Goal: Communication & Community: Answer question/provide support

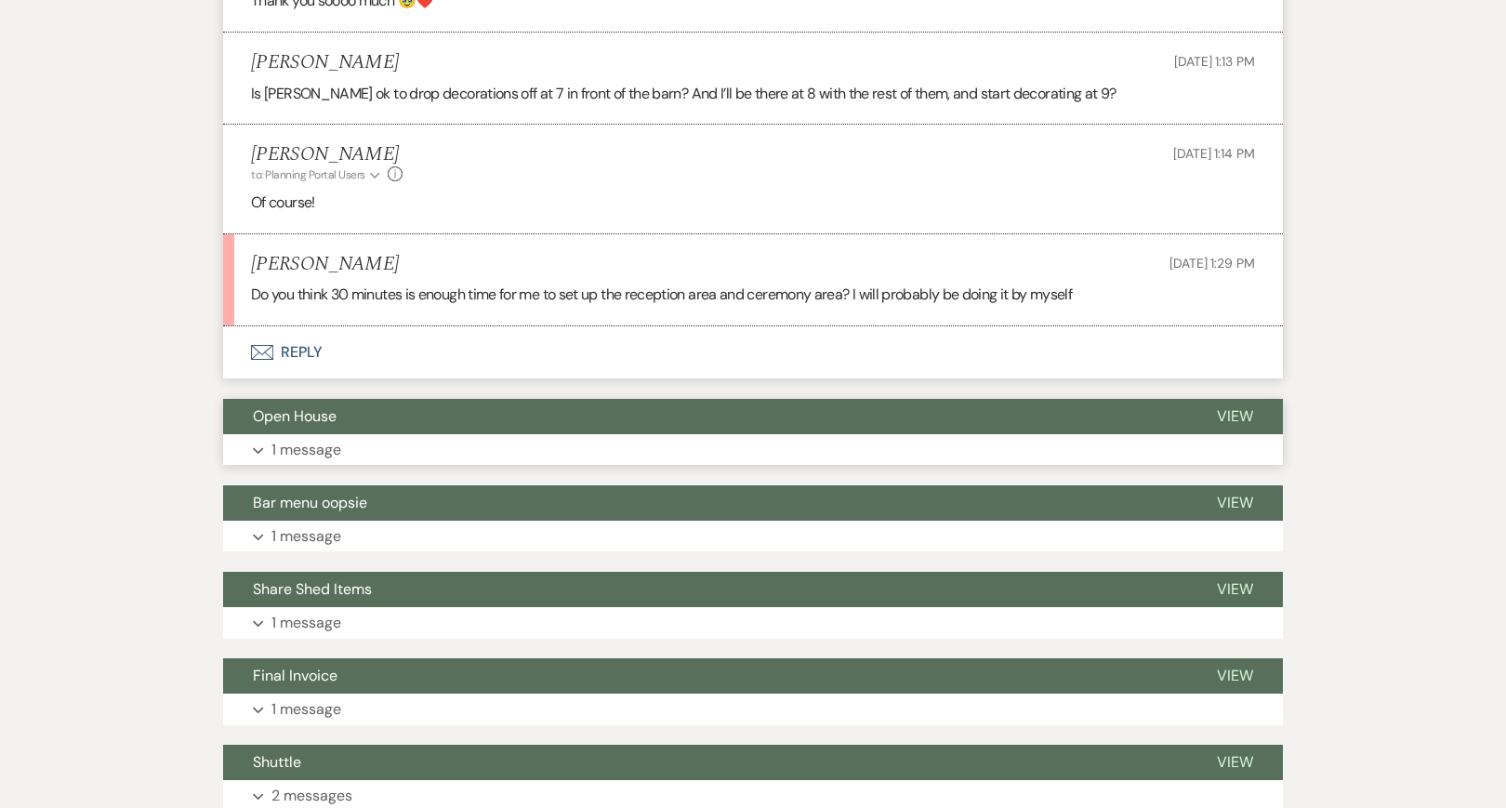
scroll to position [934, 0]
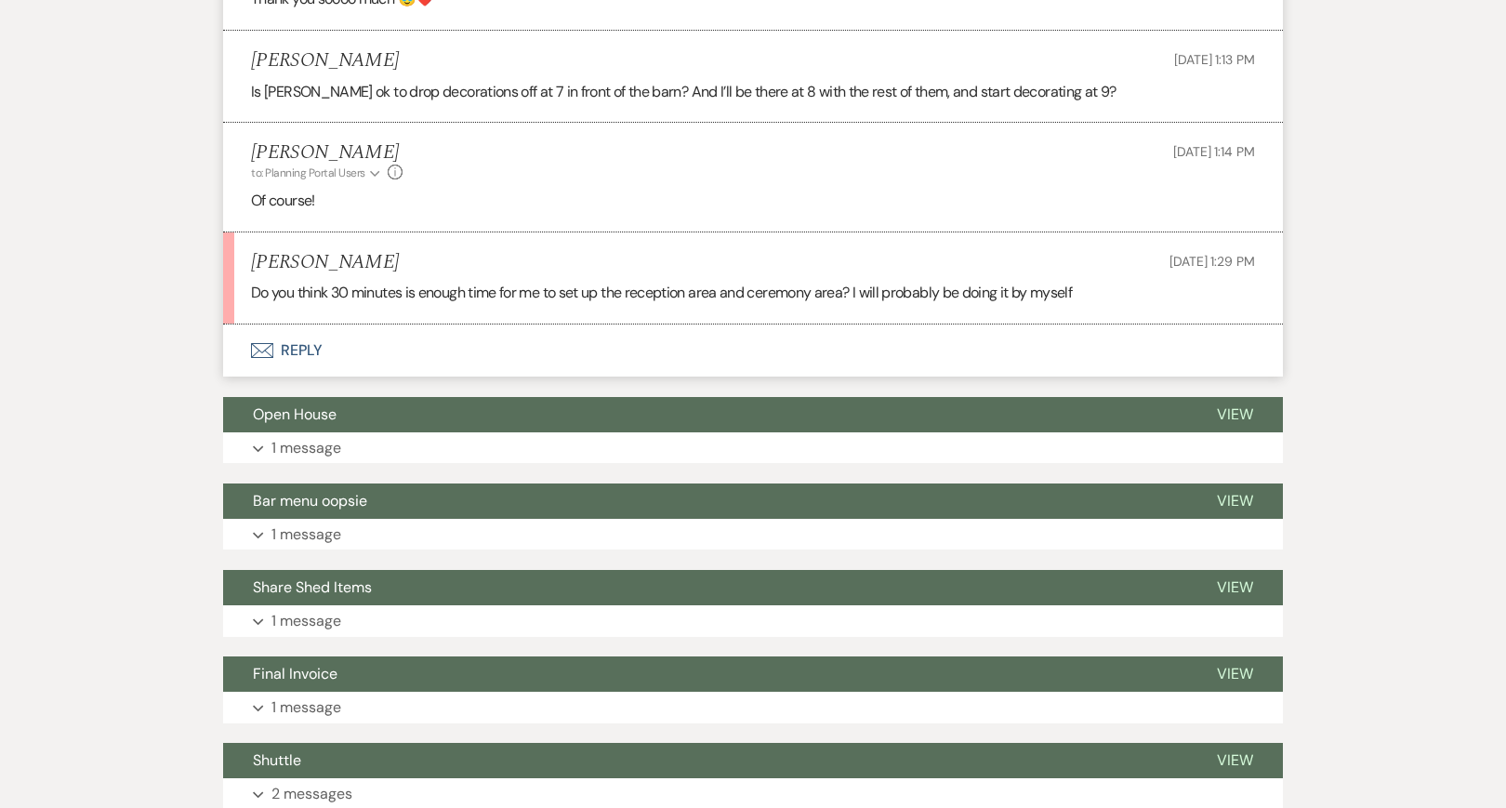
click at [417, 340] on button "Envelope Reply" at bounding box center [753, 350] width 1060 height 52
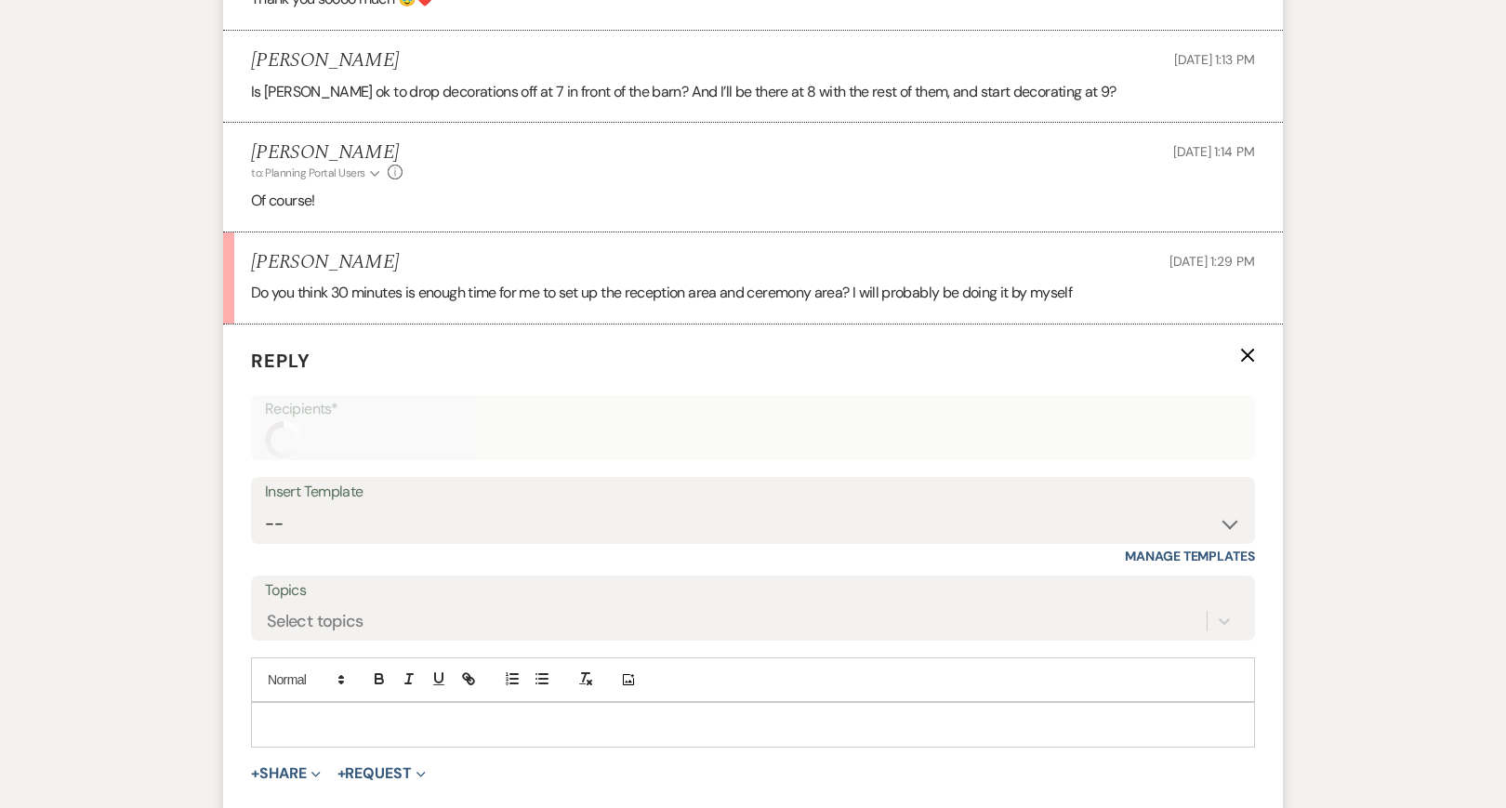
scroll to position [1119, 0]
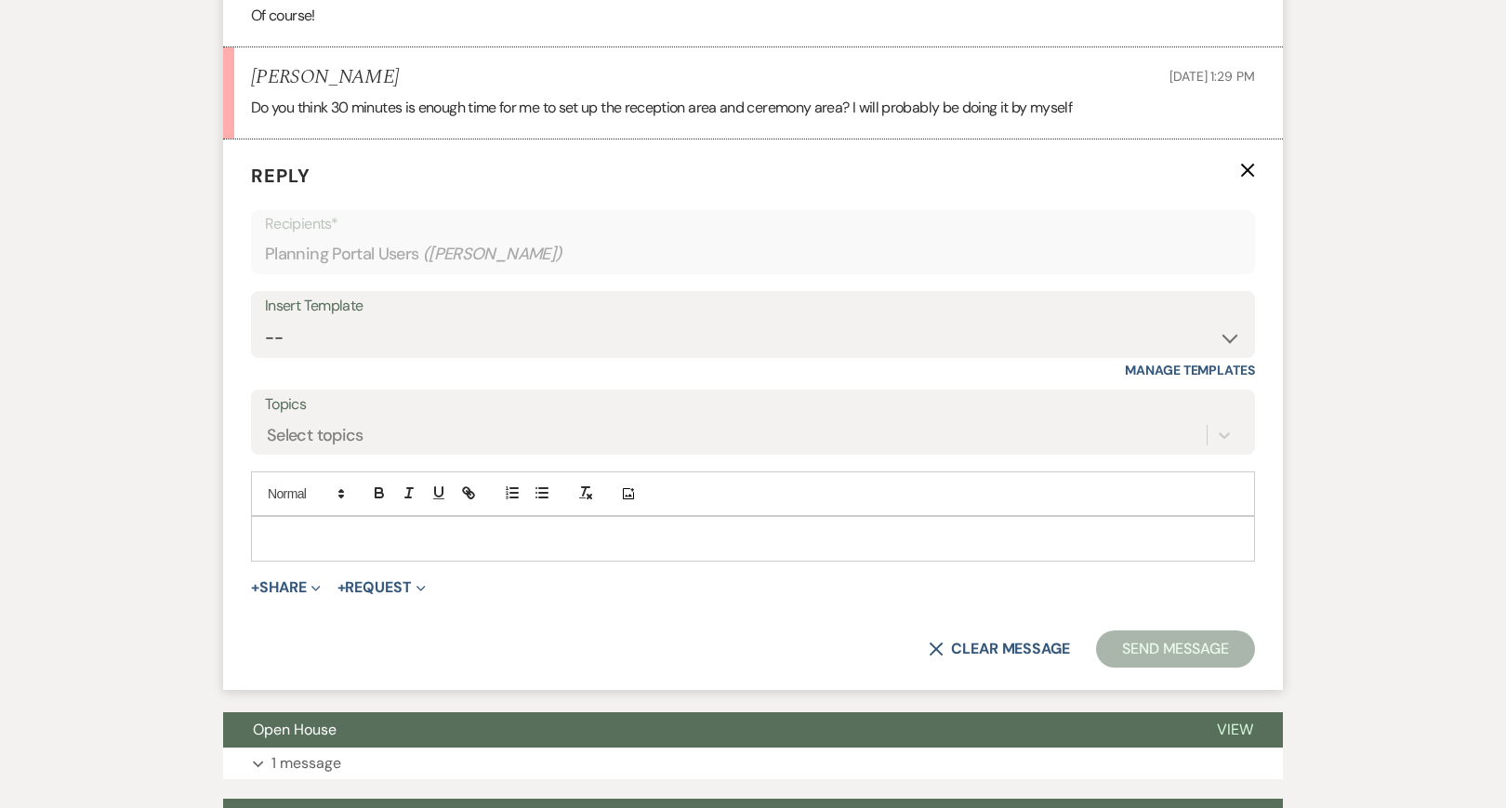
click at [375, 528] on p at bounding box center [753, 538] width 974 height 20
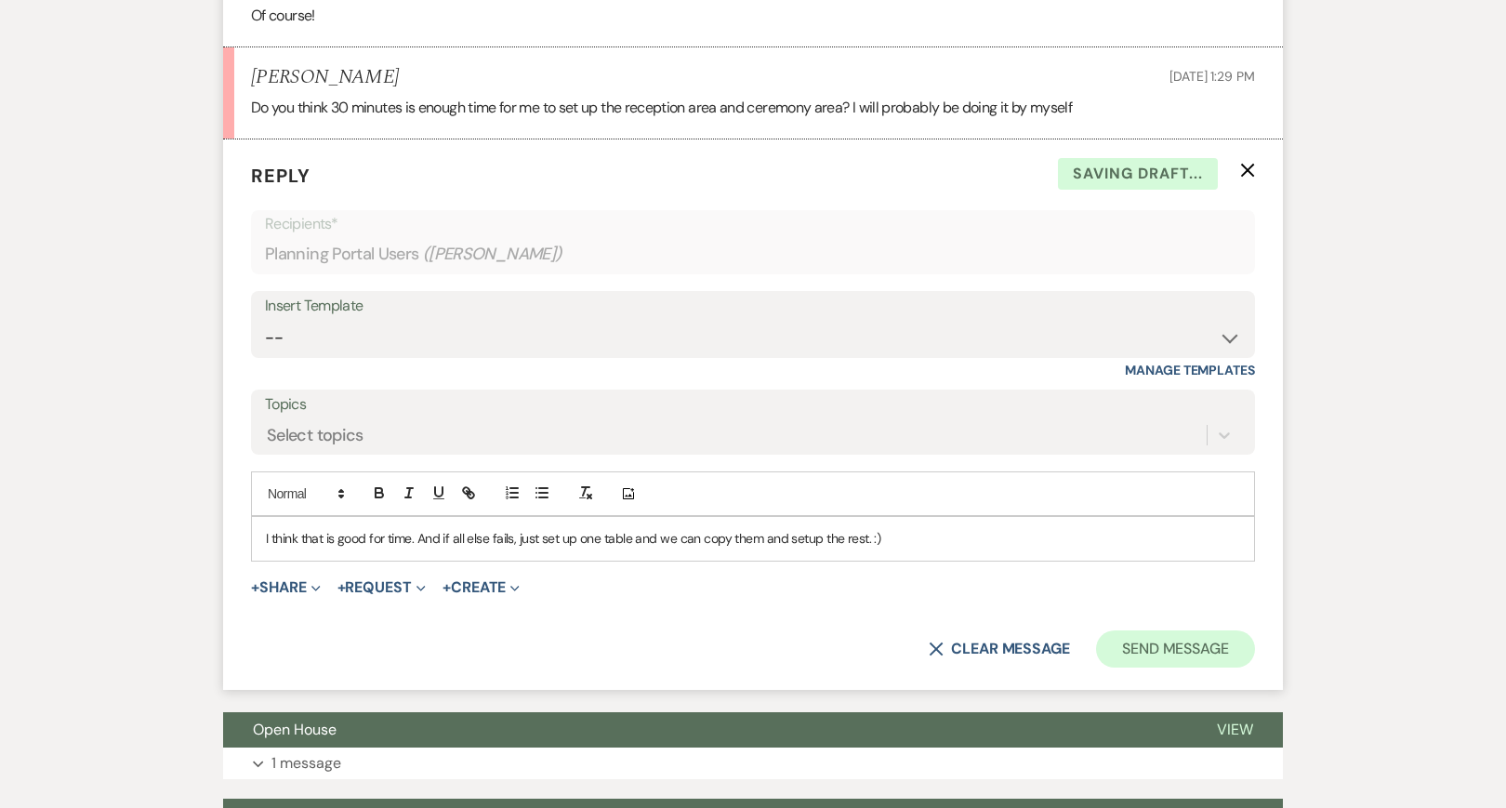
click at [1190, 630] on button "Send Message" at bounding box center [1175, 648] width 159 height 37
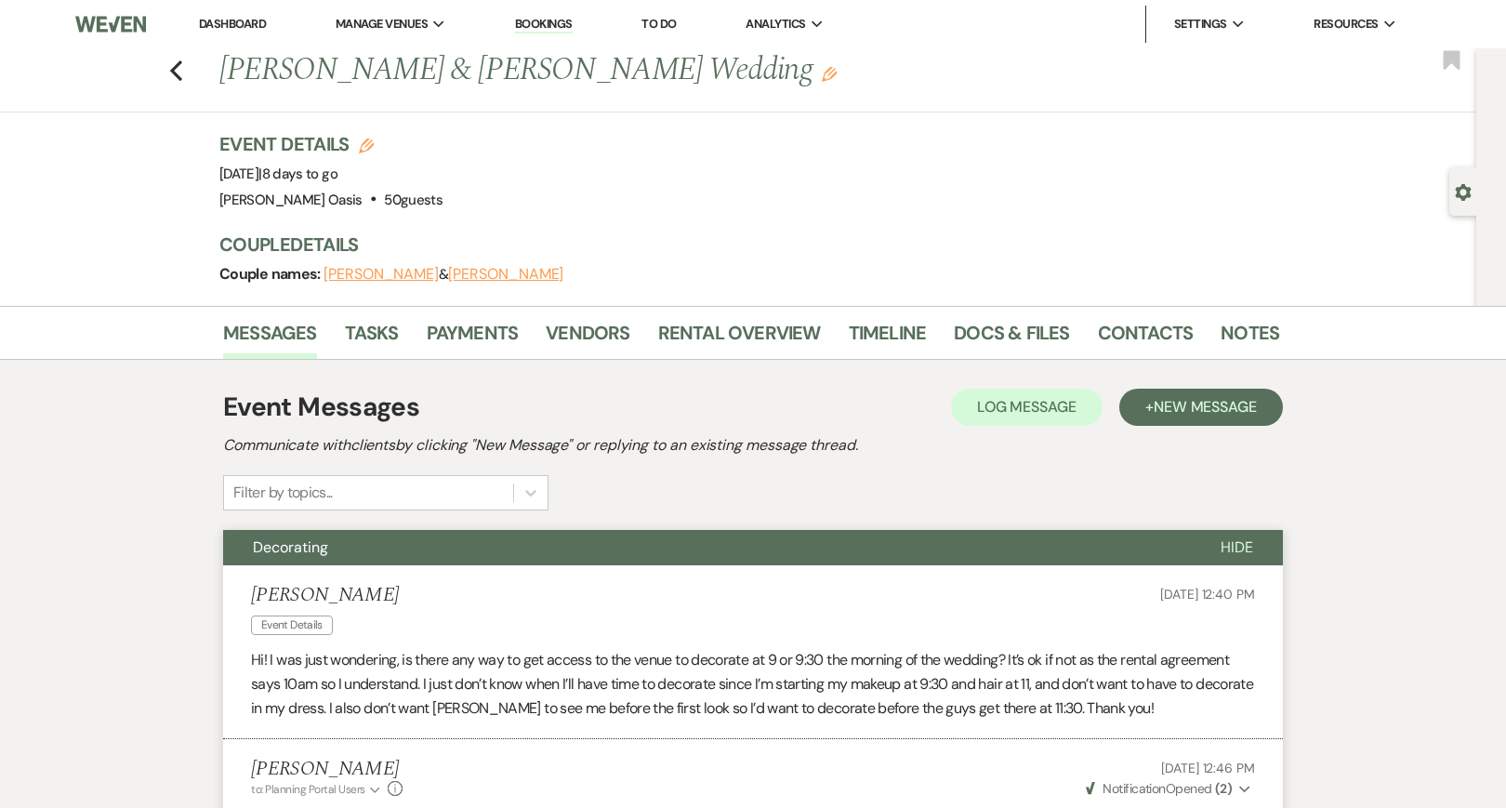
scroll to position [0, 0]
click at [237, 17] on link "Dashboard" at bounding box center [232, 24] width 67 height 16
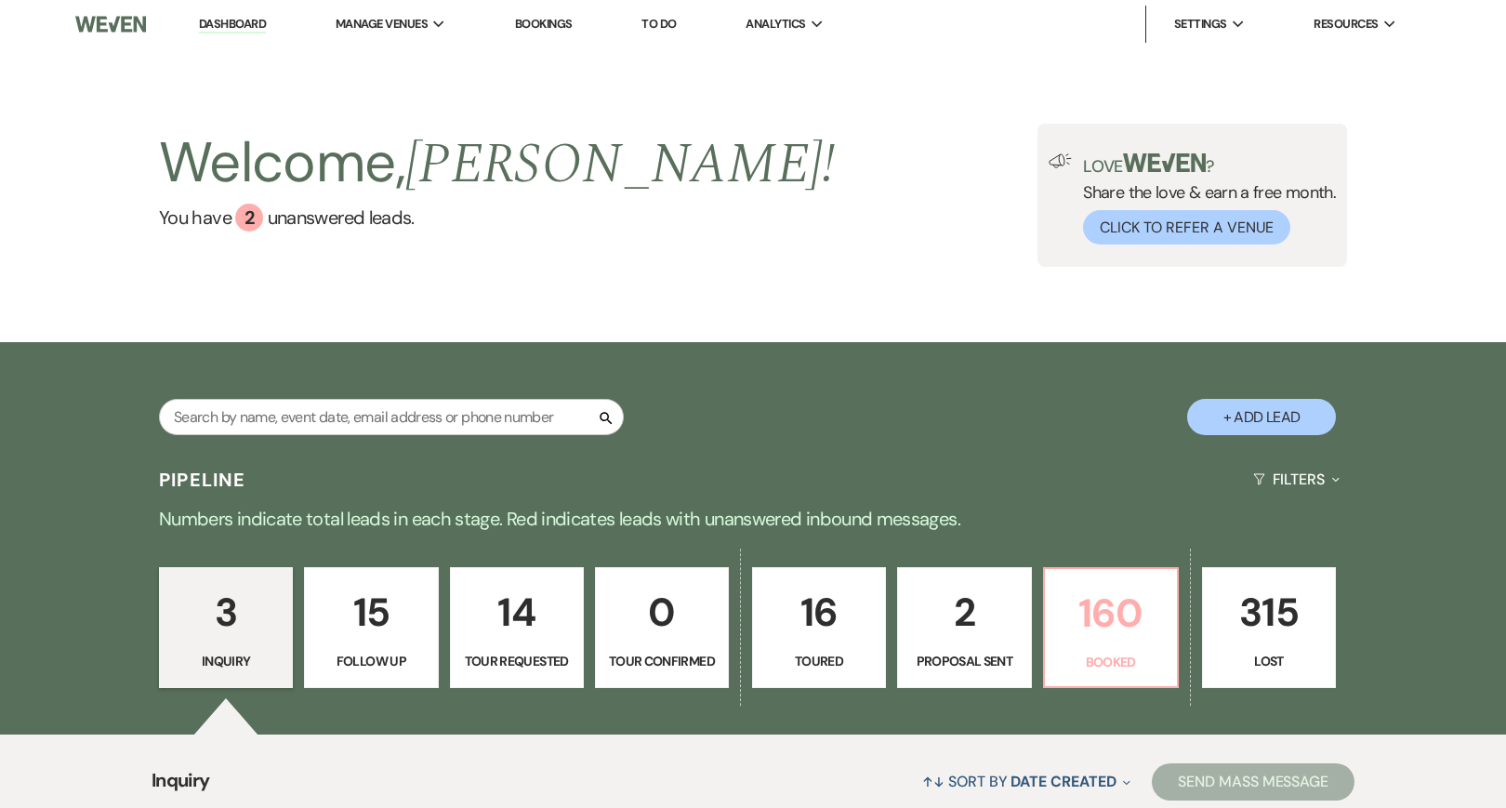
click at [1112, 667] on p "Booked" at bounding box center [1111, 662] width 110 height 20
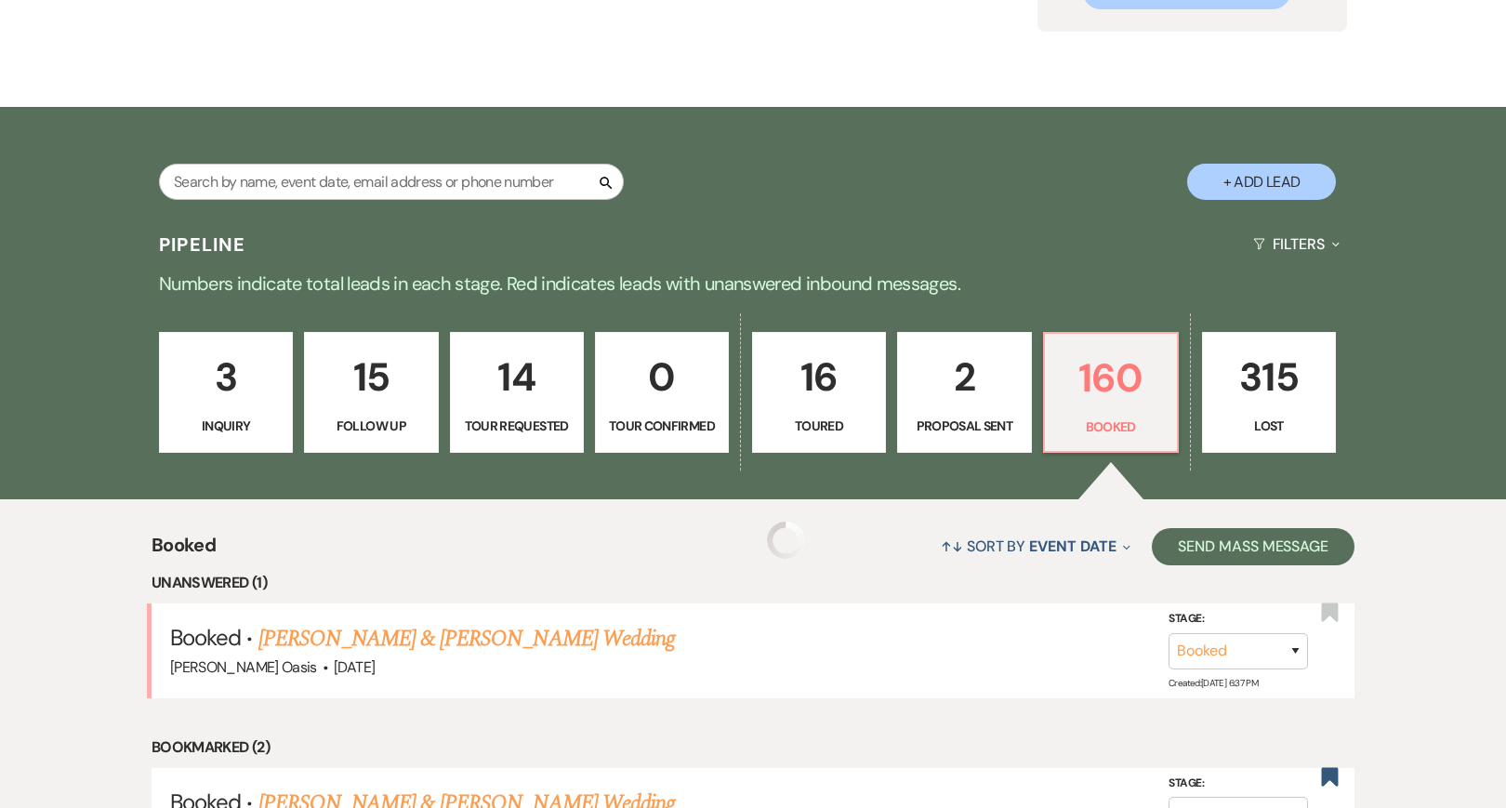
scroll to position [346, 0]
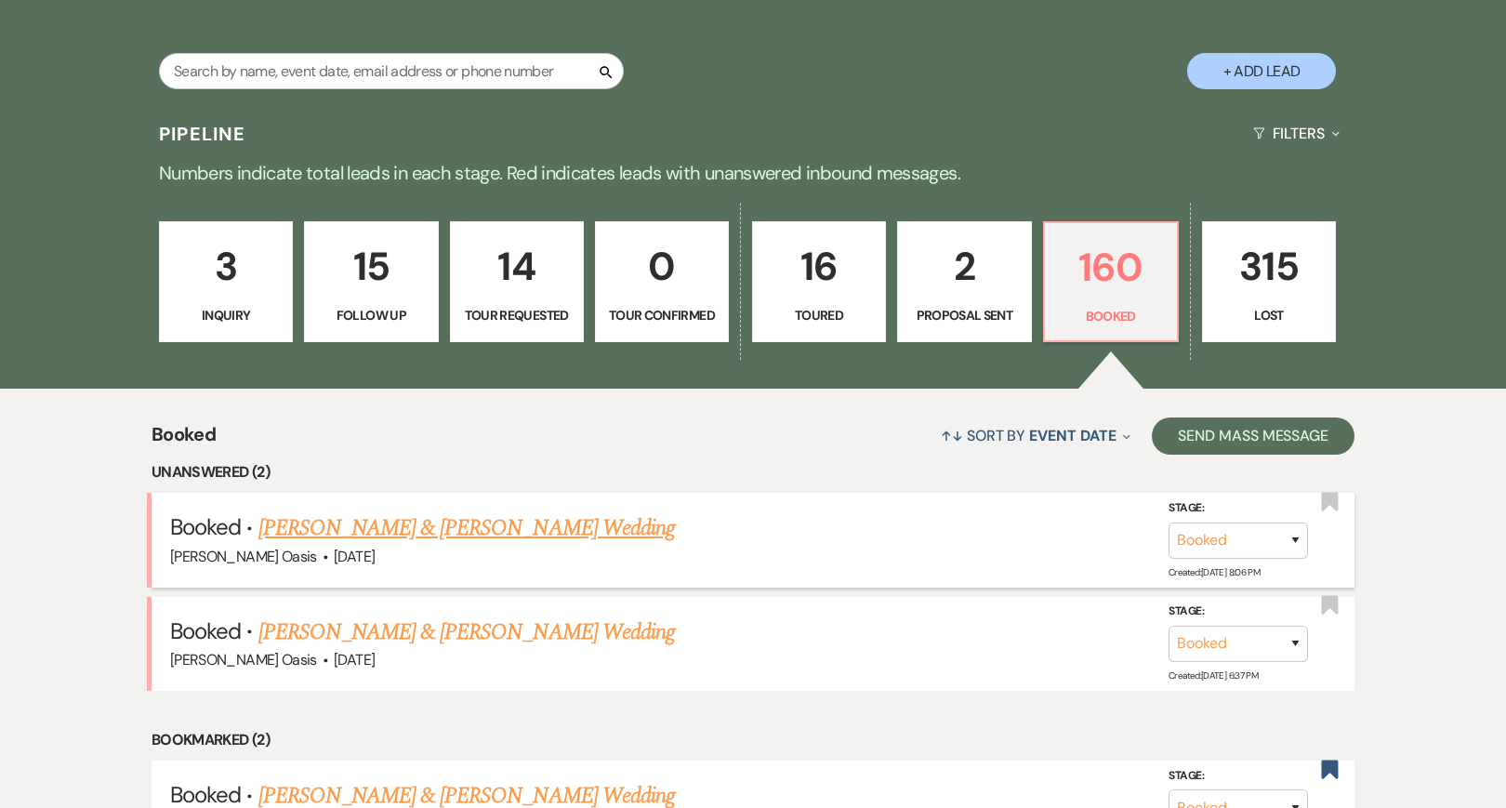
click at [571, 522] on link "[PERSON_NAME] & [PERSON_NAME] Wedding" at bounding box center [466, 527] width 416 height 33
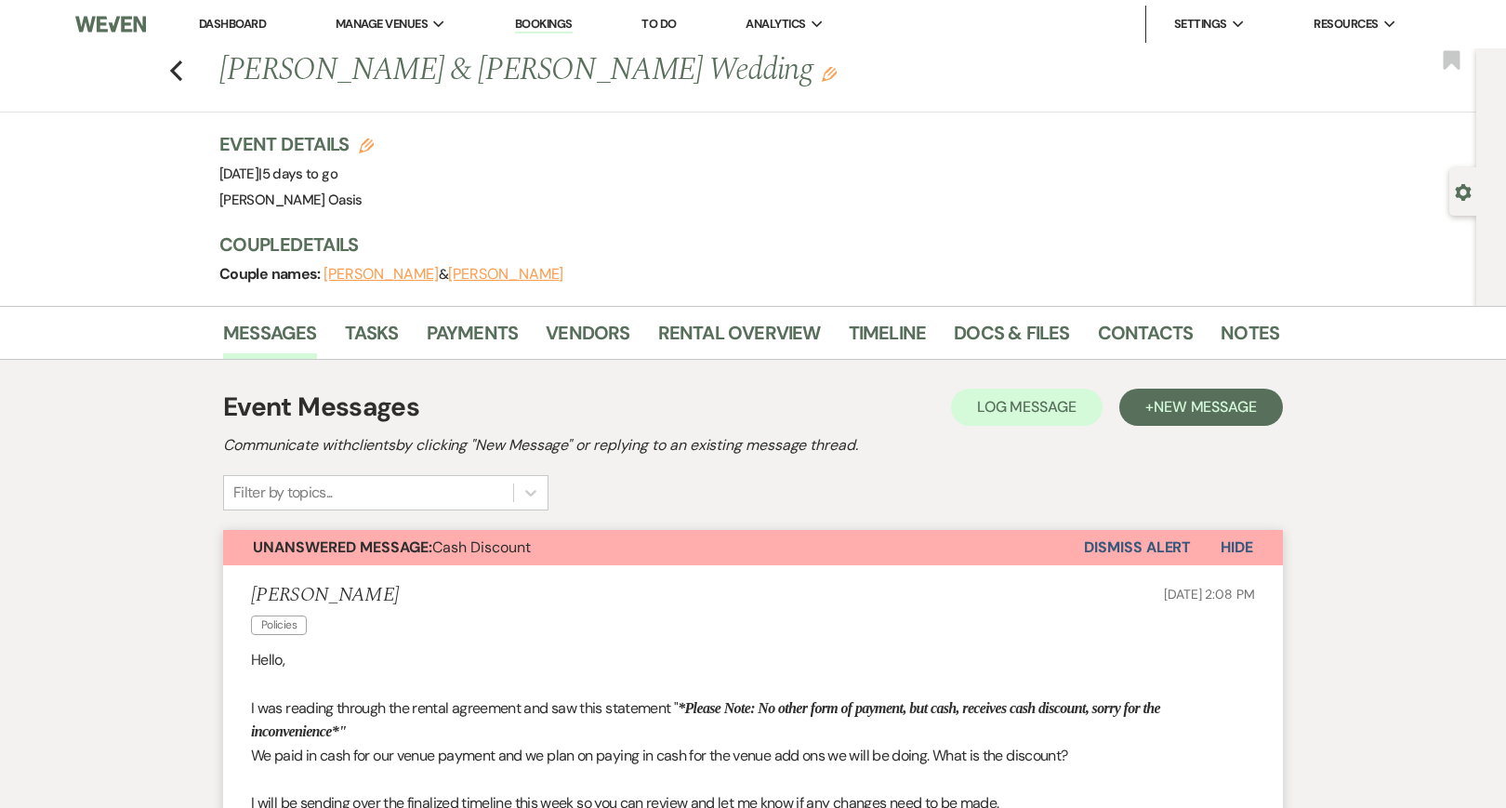
click at [250, 32] on li "Dashboard" at bounding box center [233, 24] width 86 height 37
click at [250, 22] on link "Dashboard" at bounding box center [232, 24] width 67 height 16
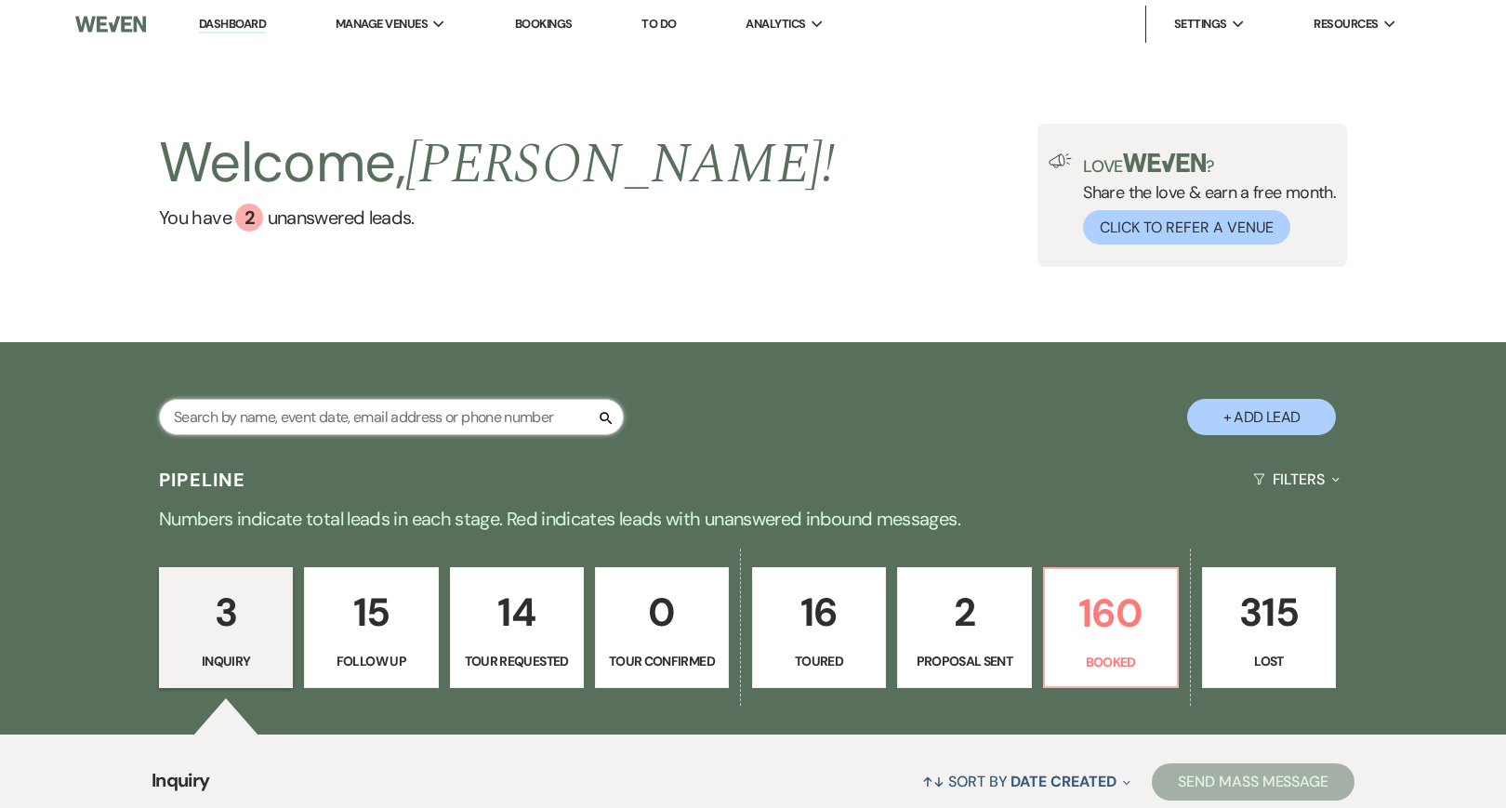
click at [525, 415] on input "text" at bounding box center [391, 417] width 465 height 36
type input "austin"
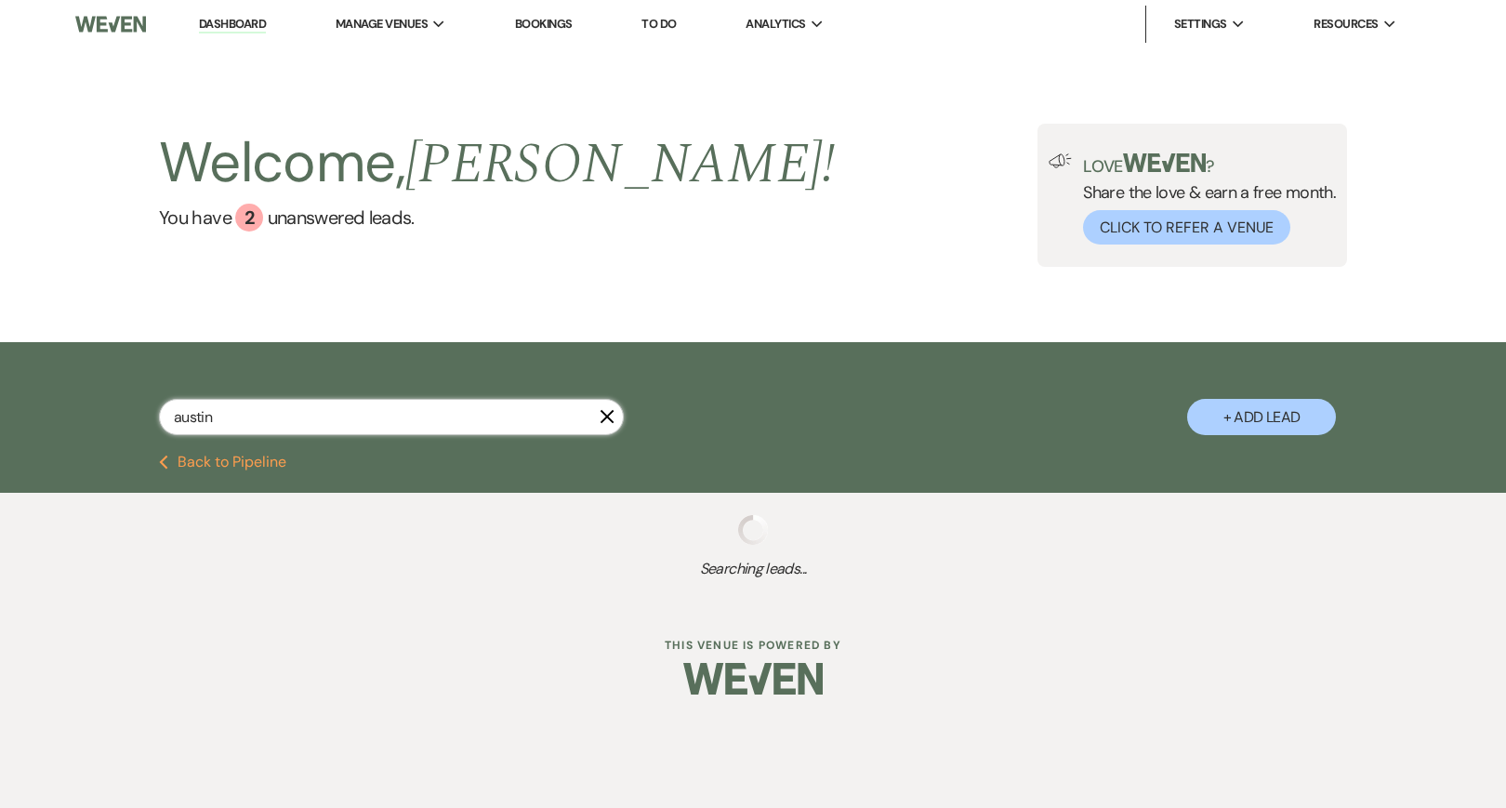
select select "8"
select select "5"
select select "8"
select select "2"
select select "8"
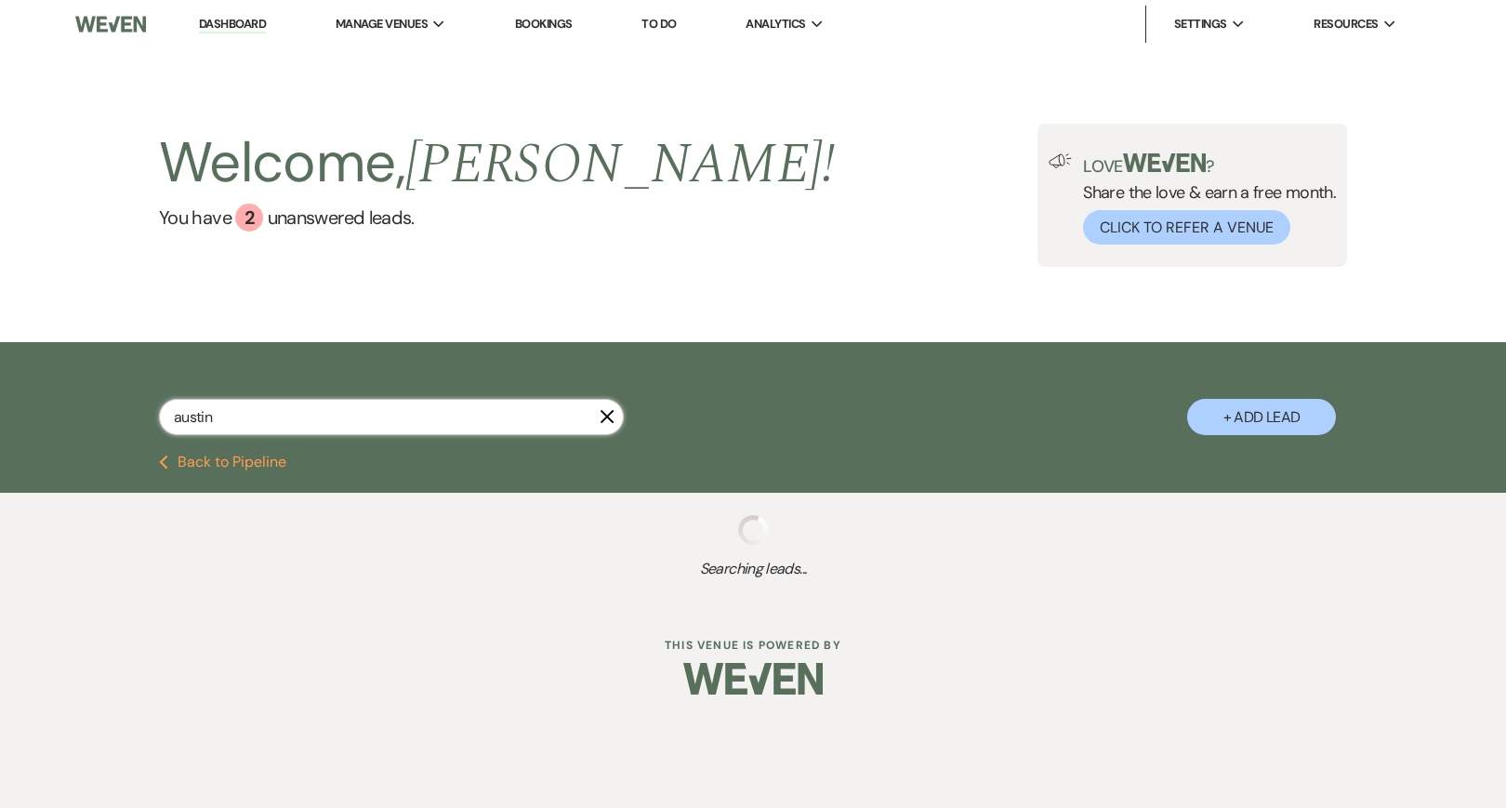
select select "1"
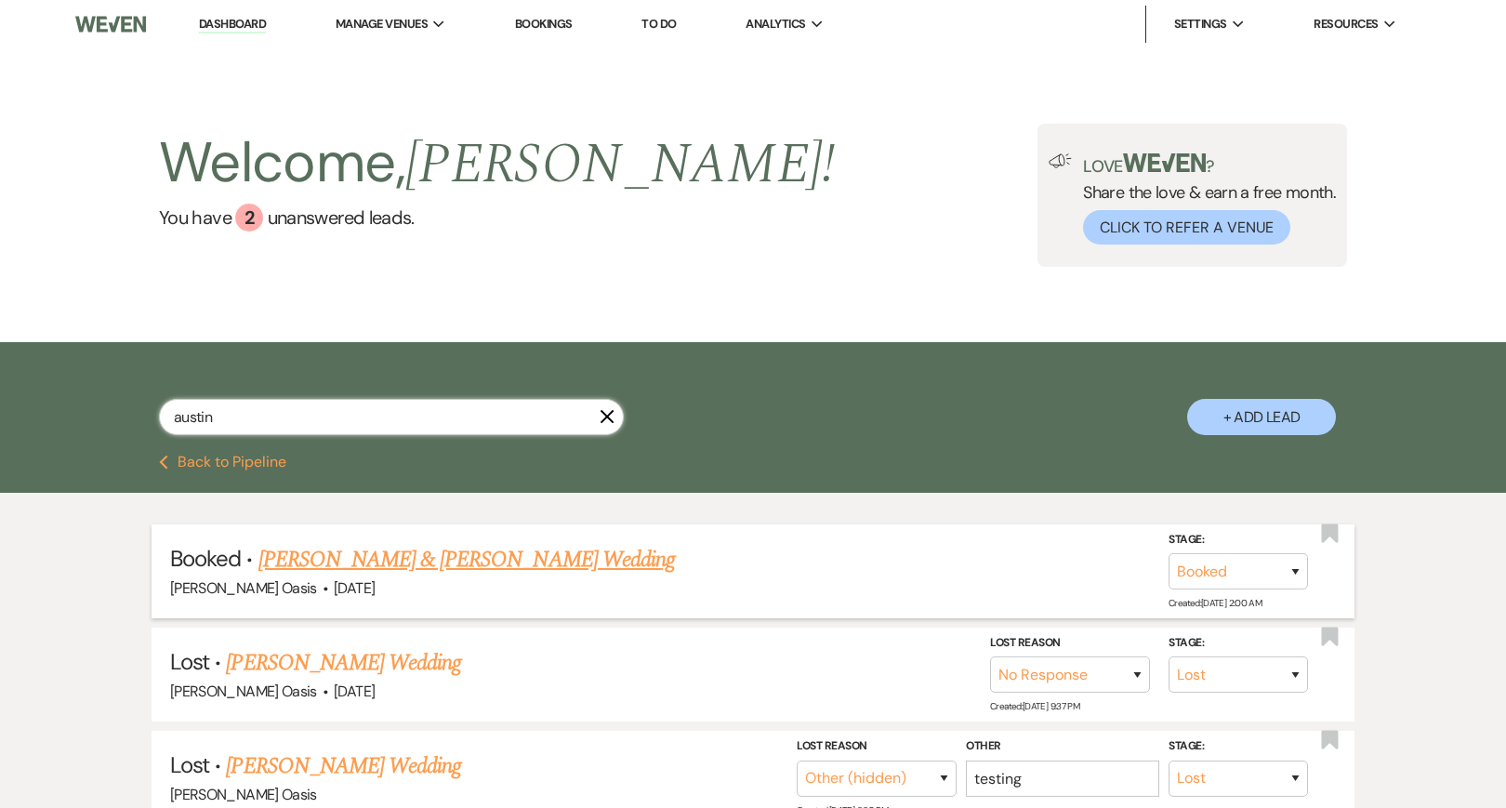
type input "austin"
click at [525, 565] on link "[PERSON_NAME] & [PERSON_NAME] Wedding" at bounding box center [466, 559] width 416 height 33
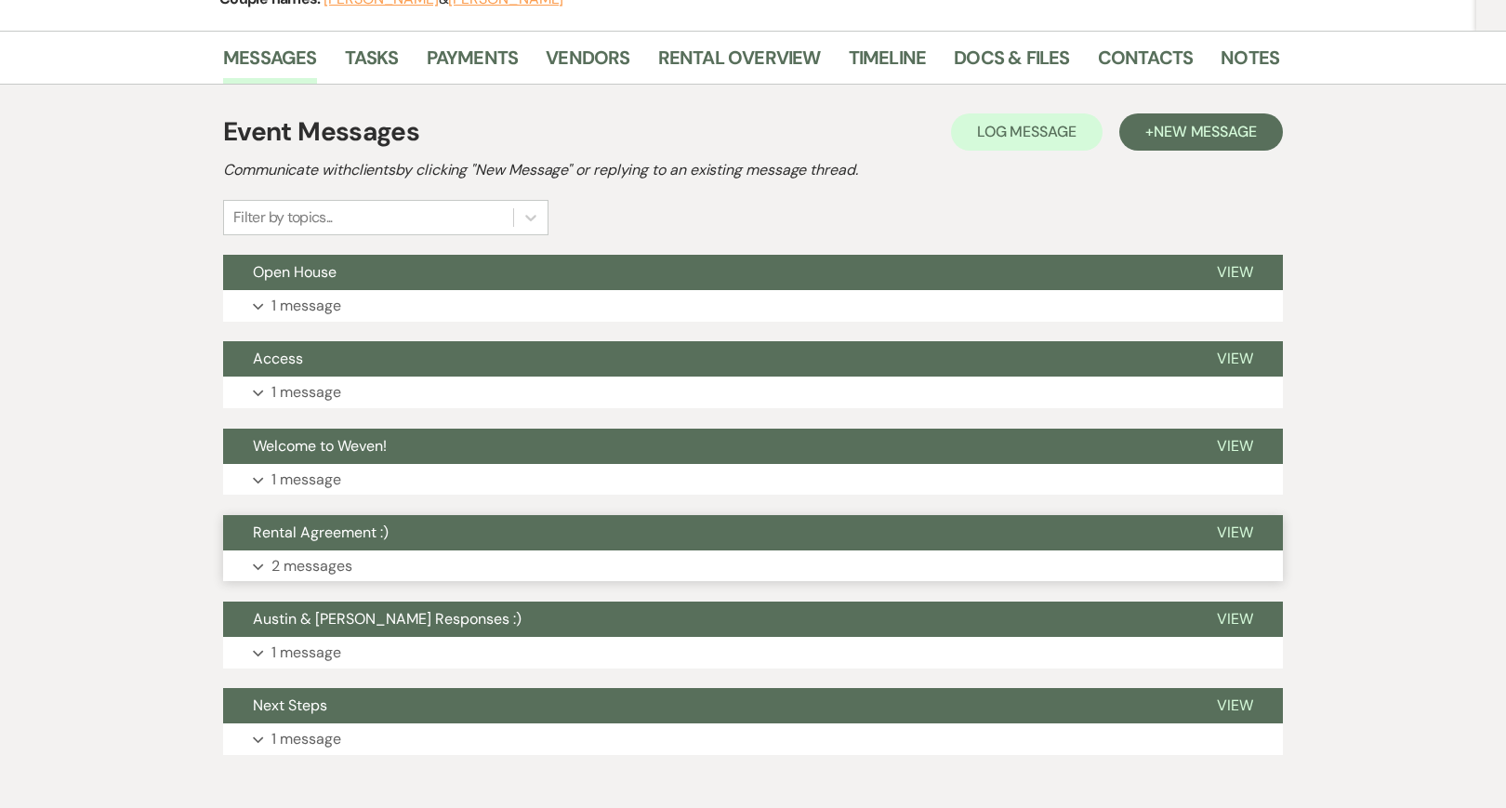
scroll to position [275, 0]
click at [522, 547] on button "Rental Agreement :)" at bounding box center [705, 532] width 964 height 35
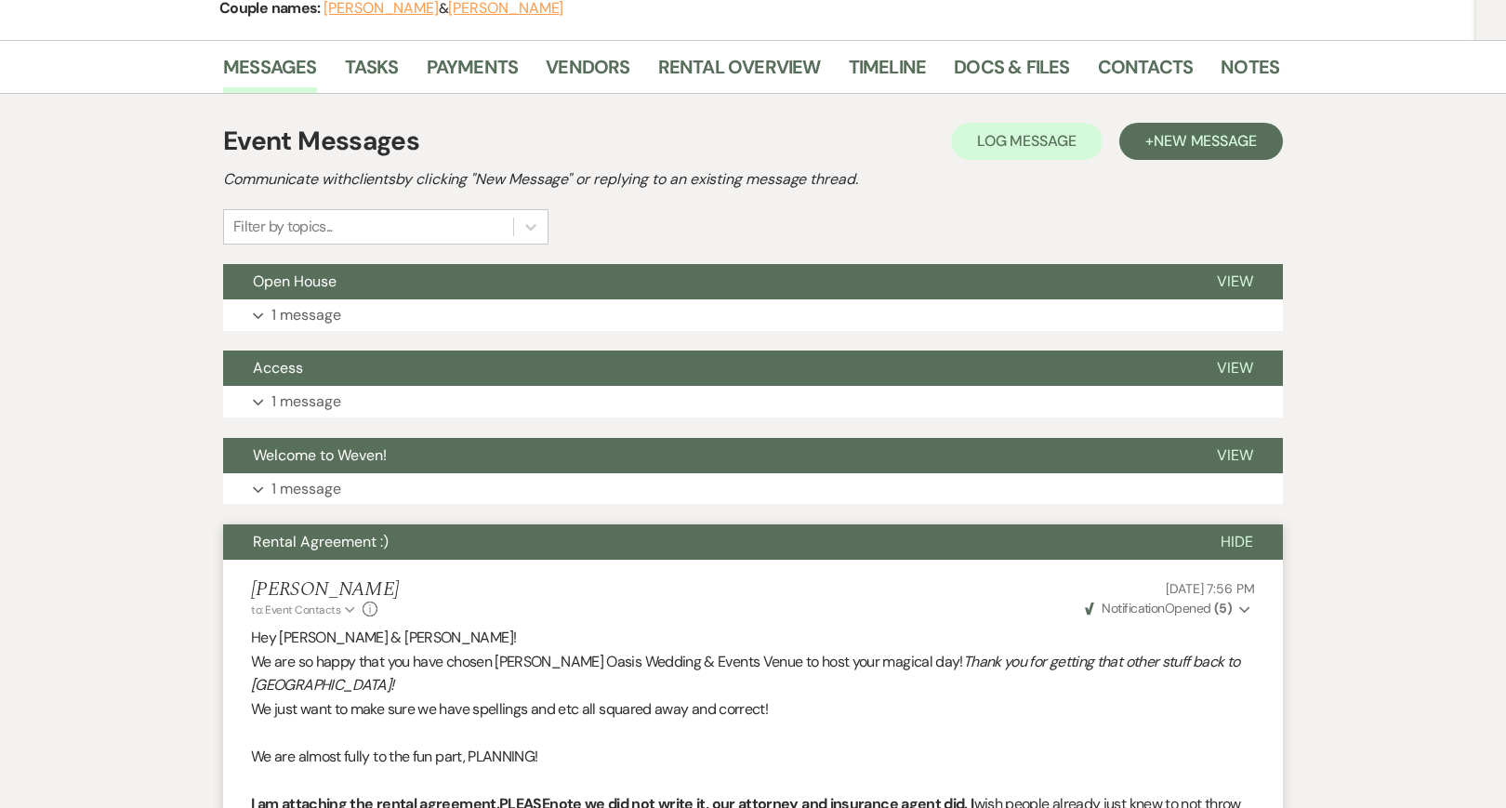
scroll to position [270, 0]
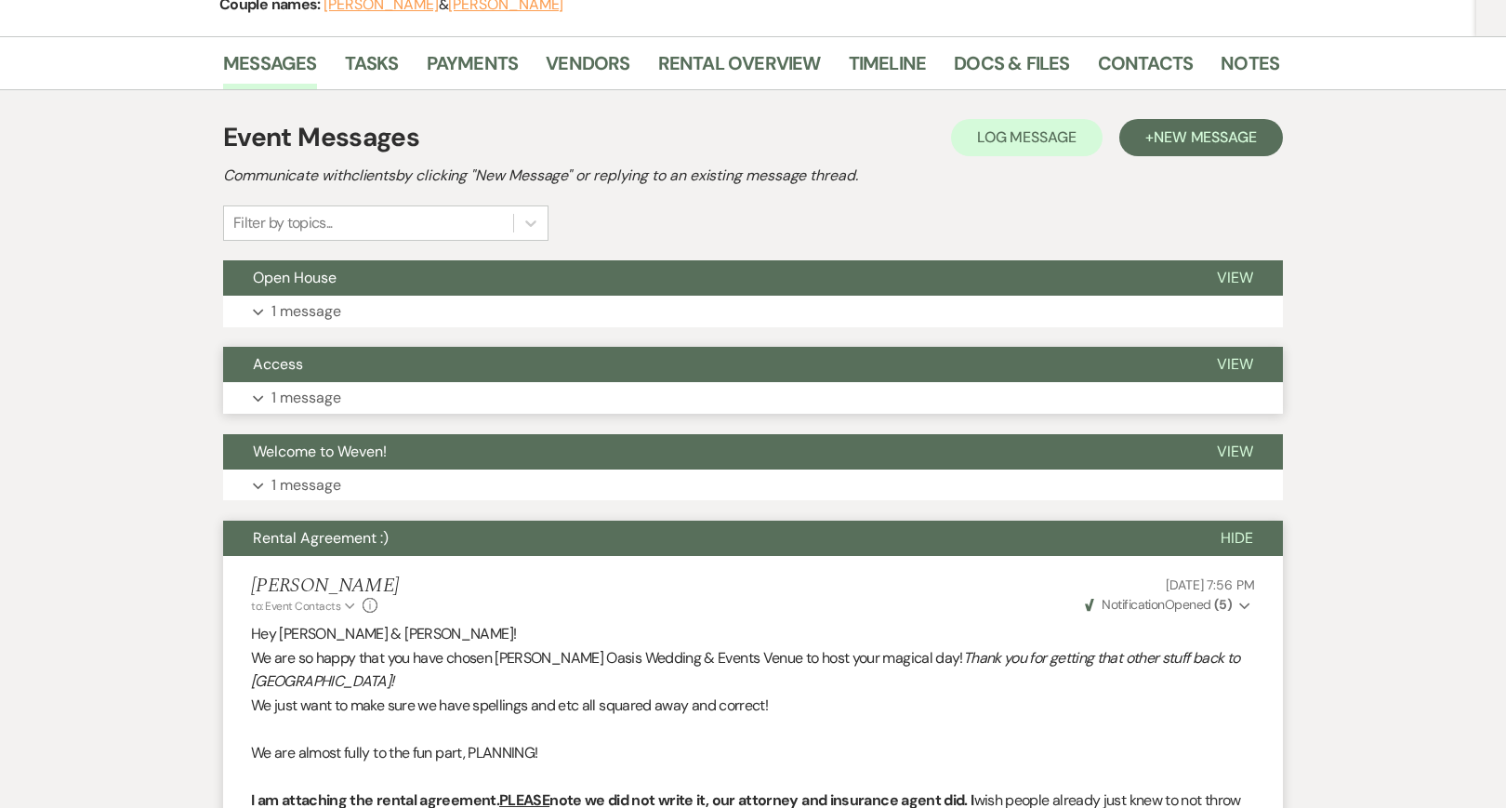
click at [499, 382] on button "Expand 1 message" at bounding box center [753, 398] width 1060 height 32
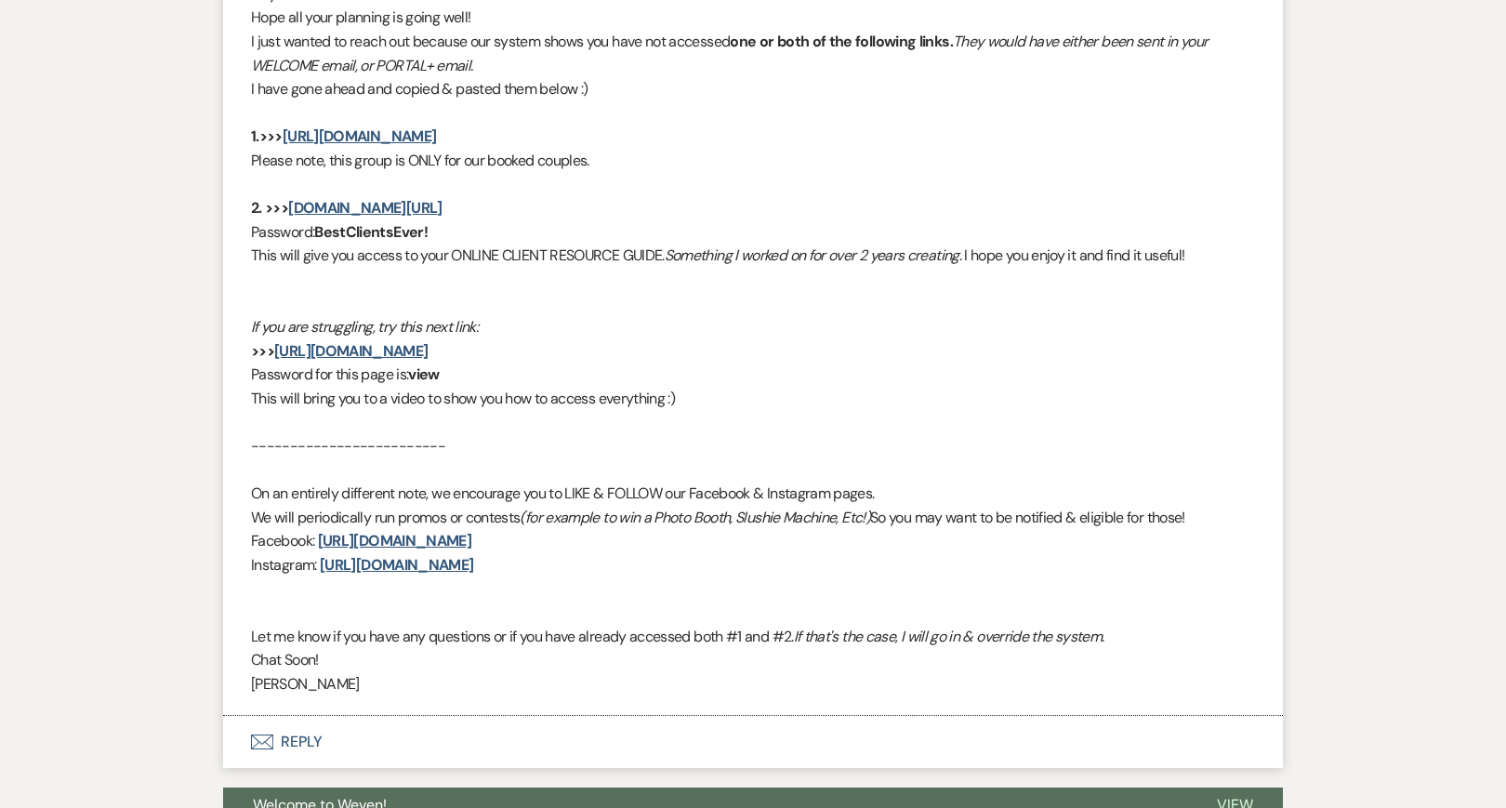
scroll to position [719, 0]
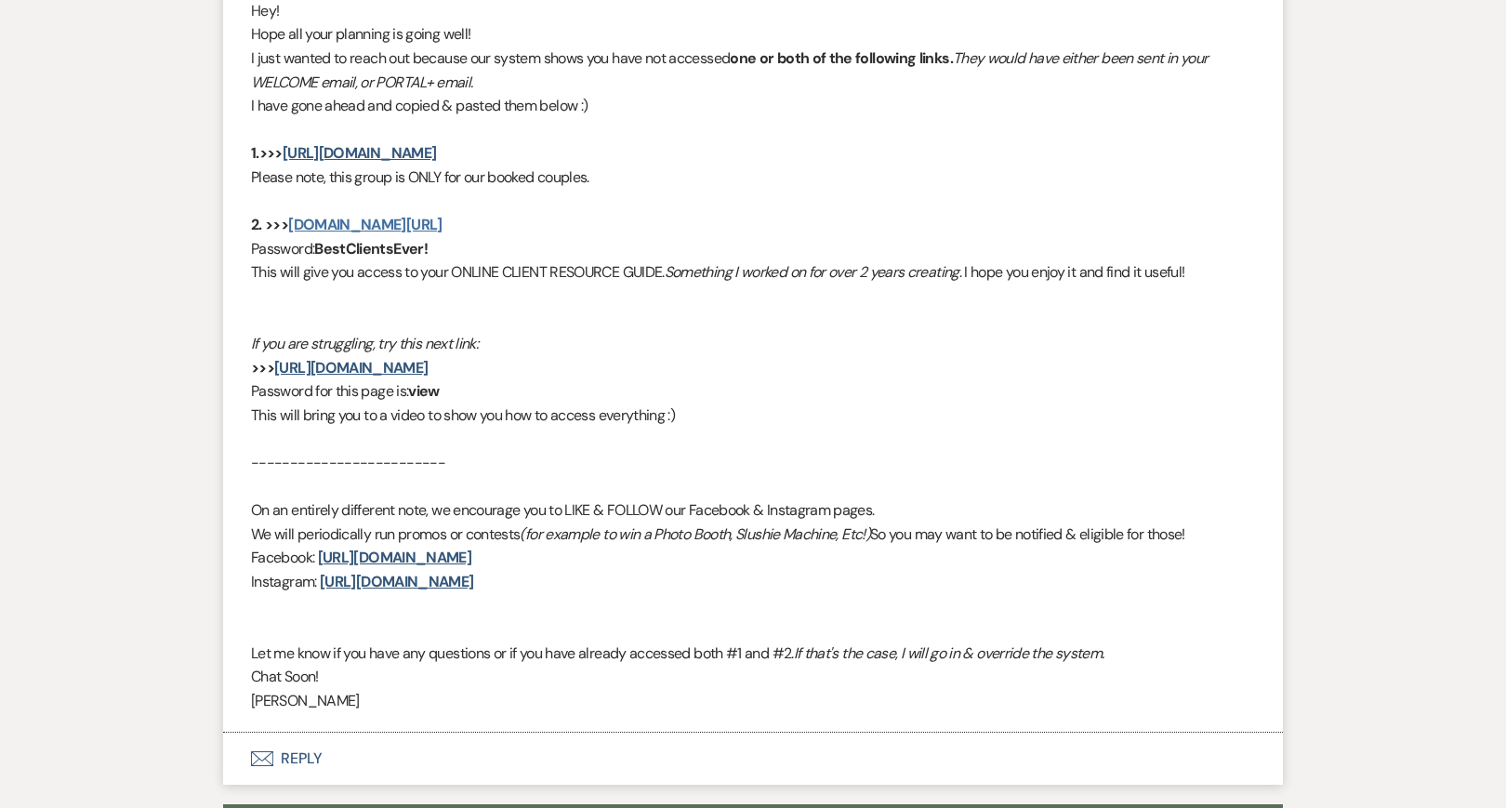
drag, startPoint x: 452, startPoint y: 240, endPoint x: 293, endPoint y: 220, distance: 160.1
click at [293, 220] on div "Hey! Hope all your planning is going well! I just wanted to reach out because o…" at bounding box center [753, 356] width 1004 height 714
copy div "[DOMAIN_NAME][URL] Password: BestClientsEver!"
